Goal: Task Accomplishment & Management: Complete application form

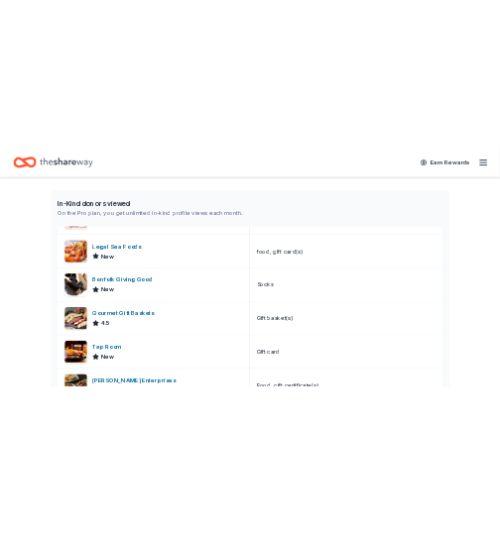
scroll to position [397, 0]
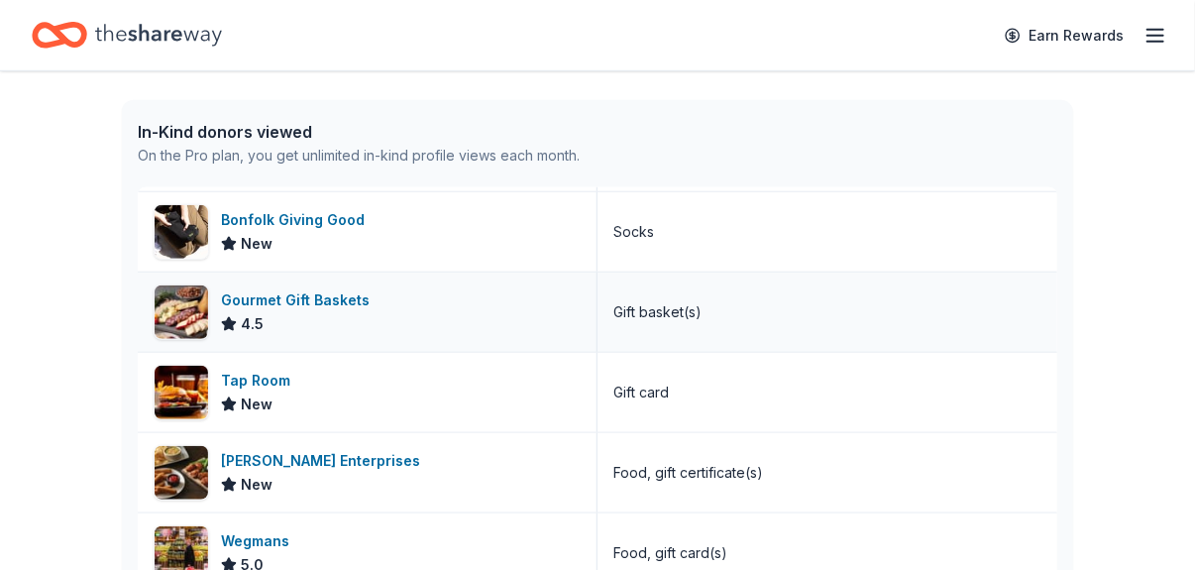
click at [217, 308] on div "Gourmet Gift Baskets 4.5" at bounding box center [368, 312] width 460 height 79
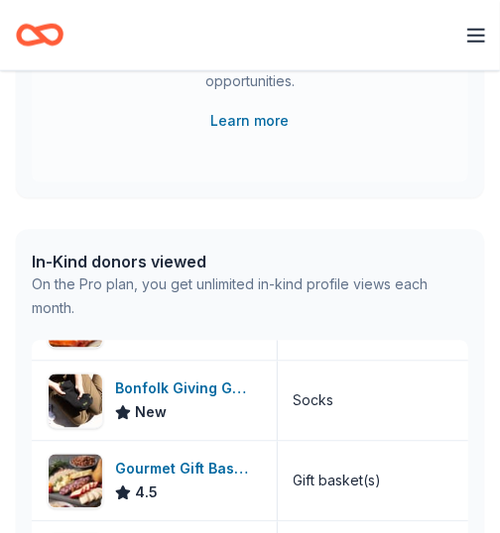
drag, startPoint x: 367, startPoint y: 113, endPoint x: 353, endPoint y: 104, distance: 16.5
click at [367, 113] on div "Introducing Grants! Discover thousands of mission-aligned grant opportunities. …" at bounding box center [249, 53] width 357 height 159
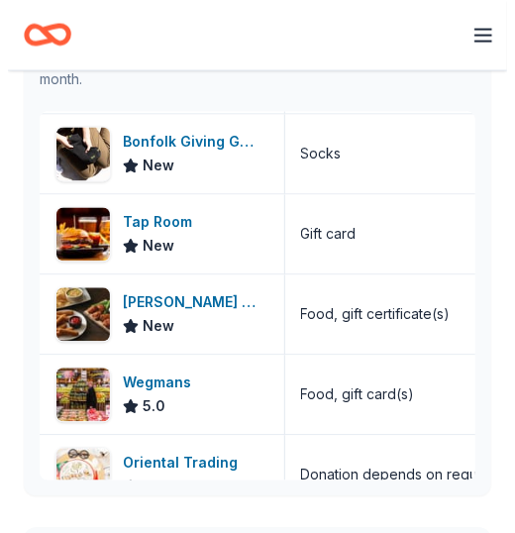
scroll to position [694, 0]
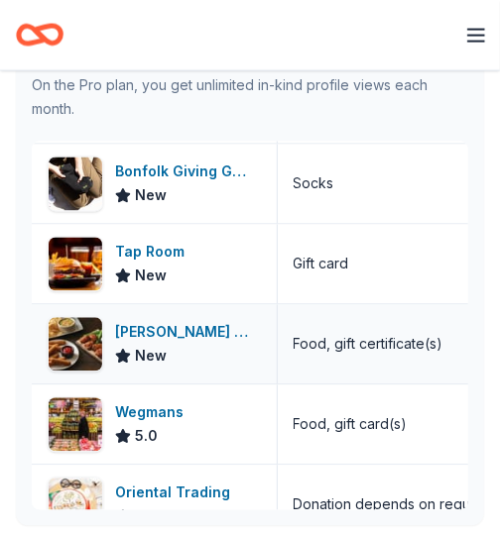
click at [155, 345] on span "New" at bounding box center [151, 357] width 32 height 24
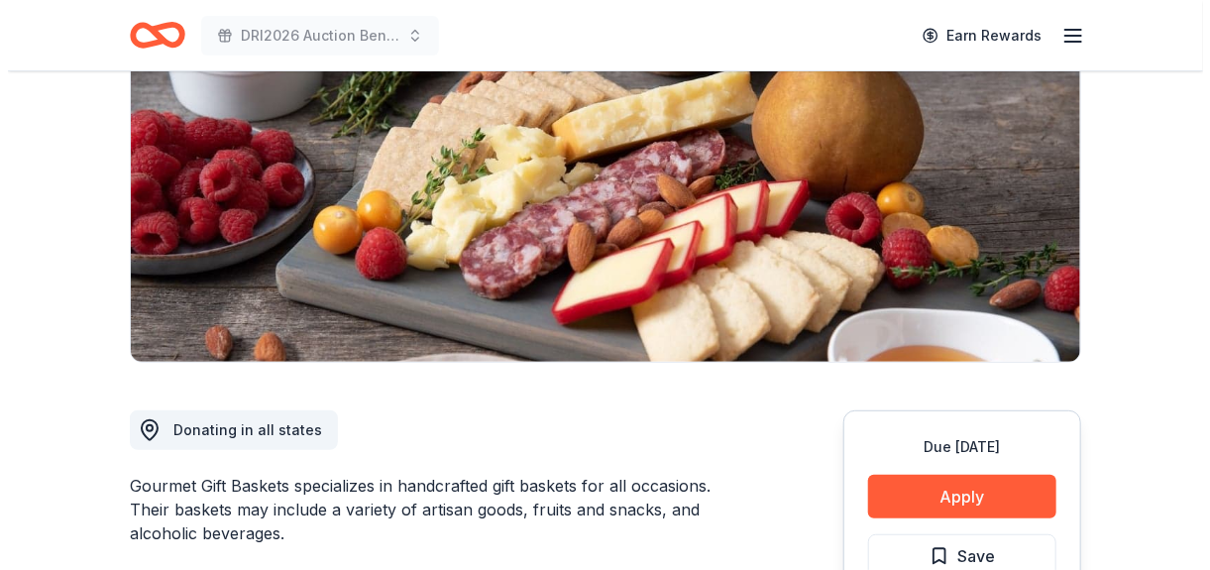
scroll to position [297, 0]
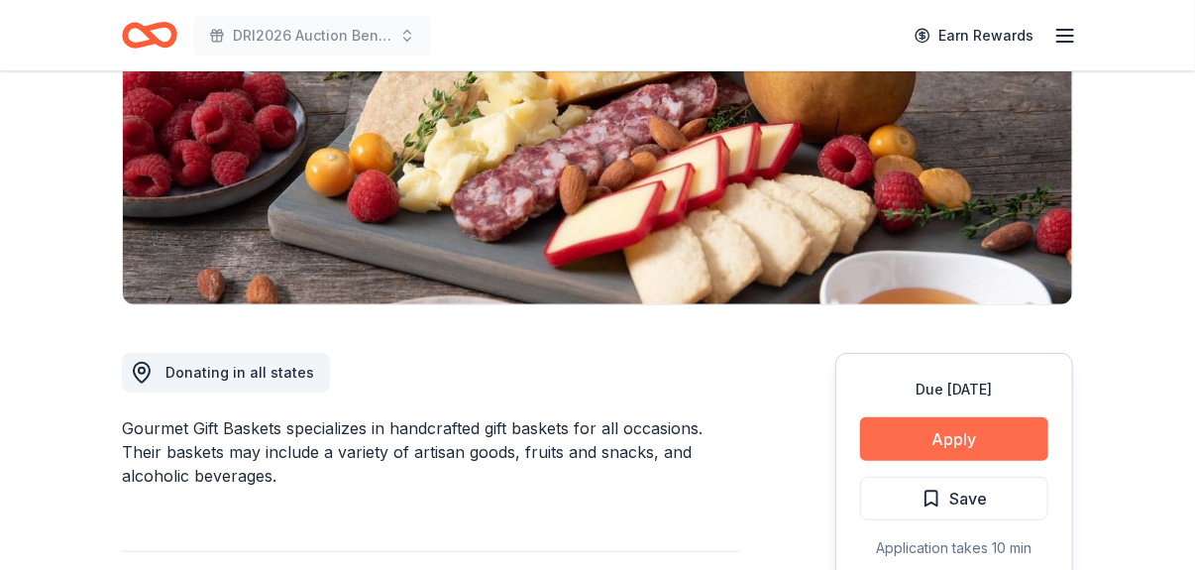
click at [990, 450] on button "Apply" at bounding box center [954, 439] width 188 height 44
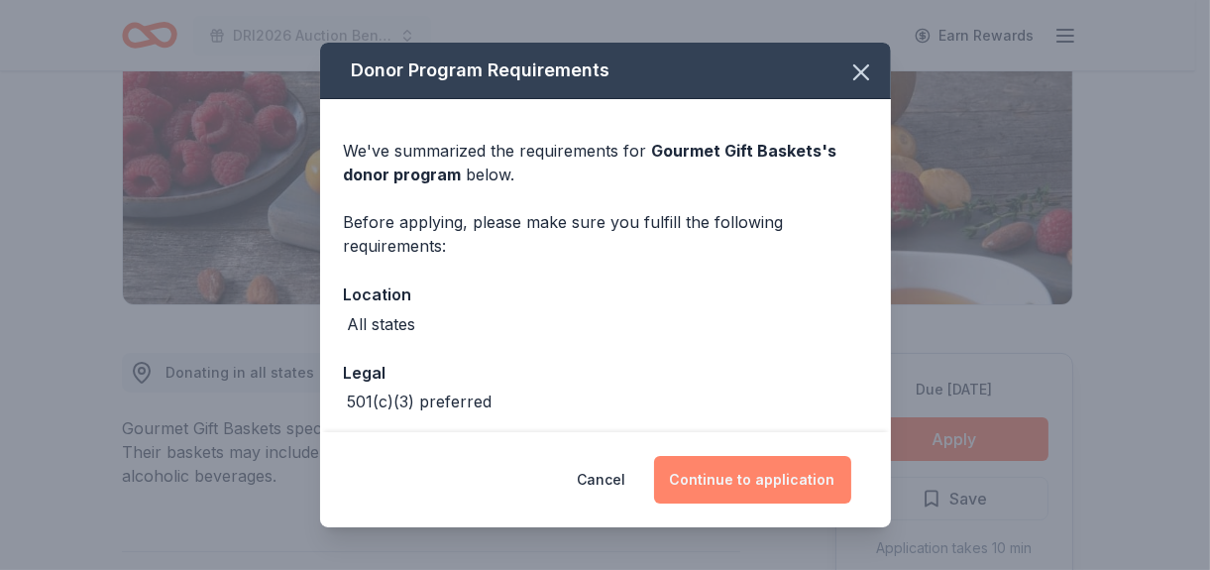
click at [767, 480] on button "Continue to application" at bounding box center [752, 480] width 197 height 48
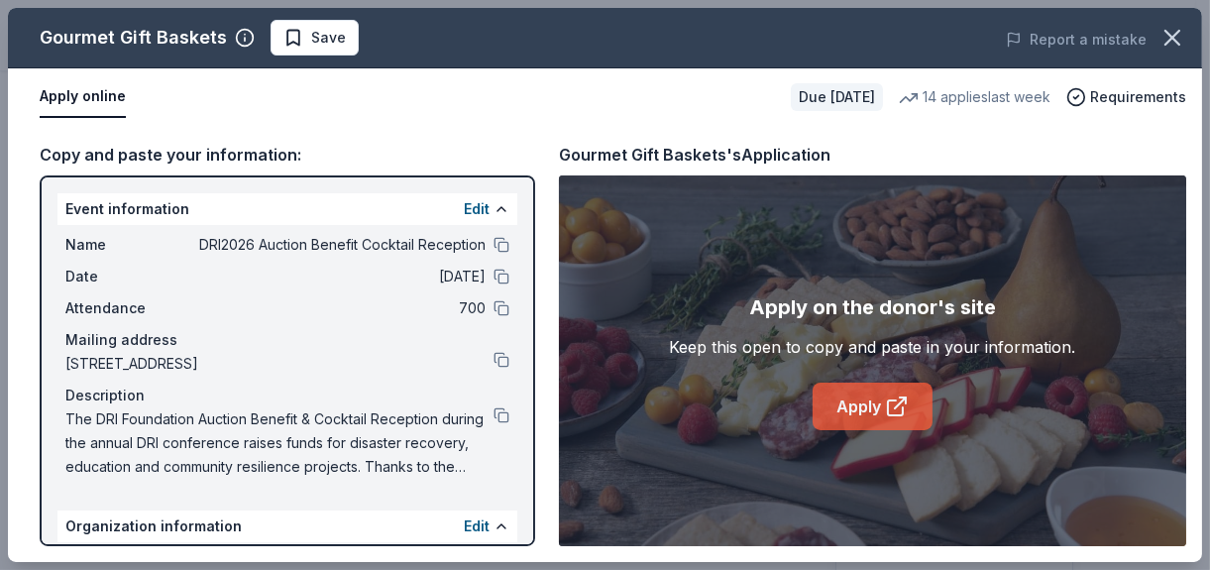
click at [887, 414] on icon at bounding box center [897, 407] width 24 height 24
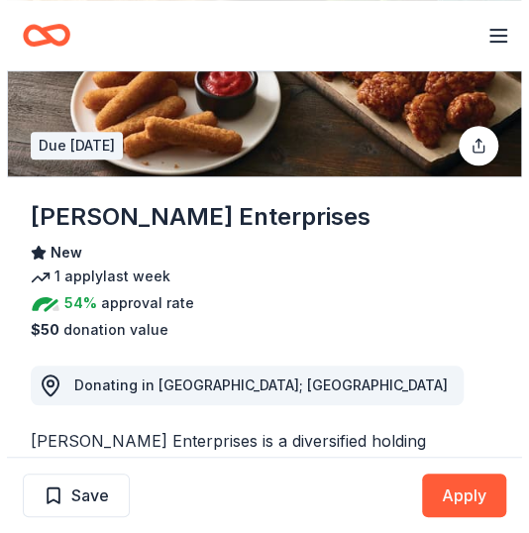
scroll to position [100, 0]
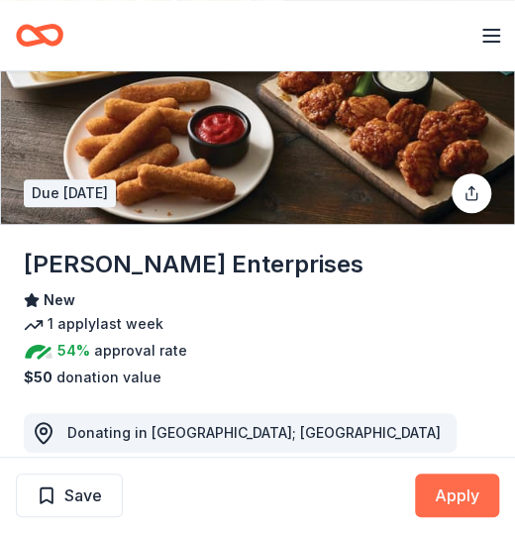
click at [479, 486] on button "Apply" at bounding box center [457, 496] width 84 height 44
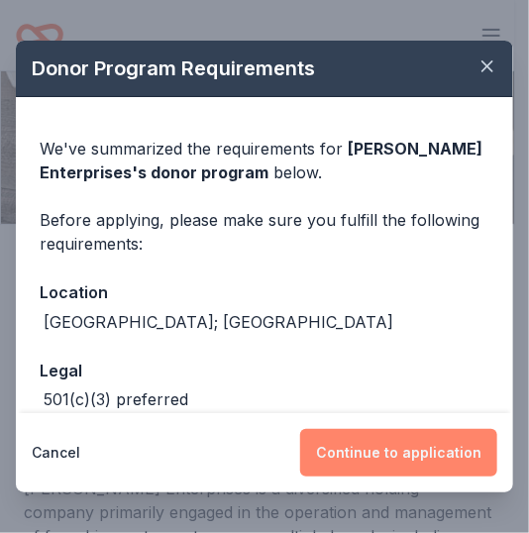
click at [453, 440] on button "Continue to application" at bounding box center [398, 453] width 197 height 48
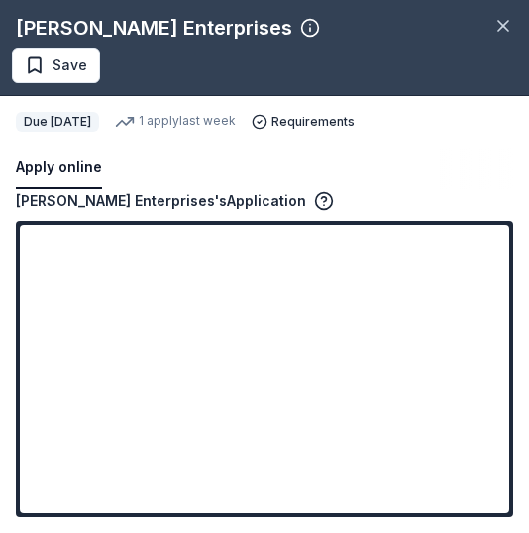
scroll to position [100, 0]
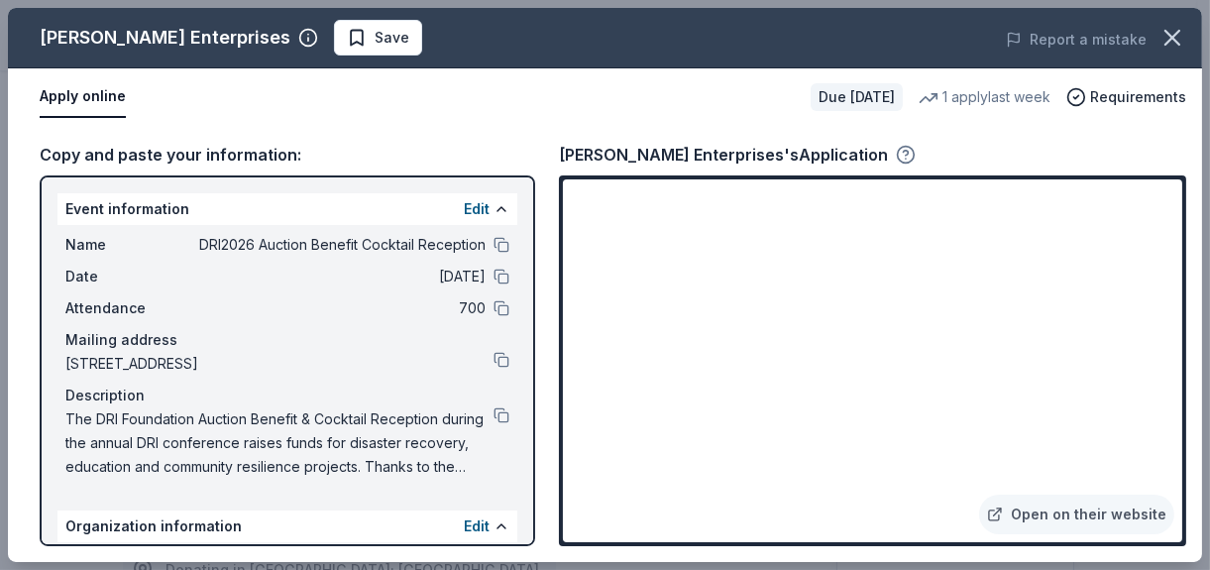
click at [528, 151] on icon "button" at bounding box center [906, 155] width 20 height 20
click at [528, 513] on link "Open on their website" at bounding box center [1076, 515] width 195 height 40
